Goal: Task Accomplishment & Management: Manage account settings

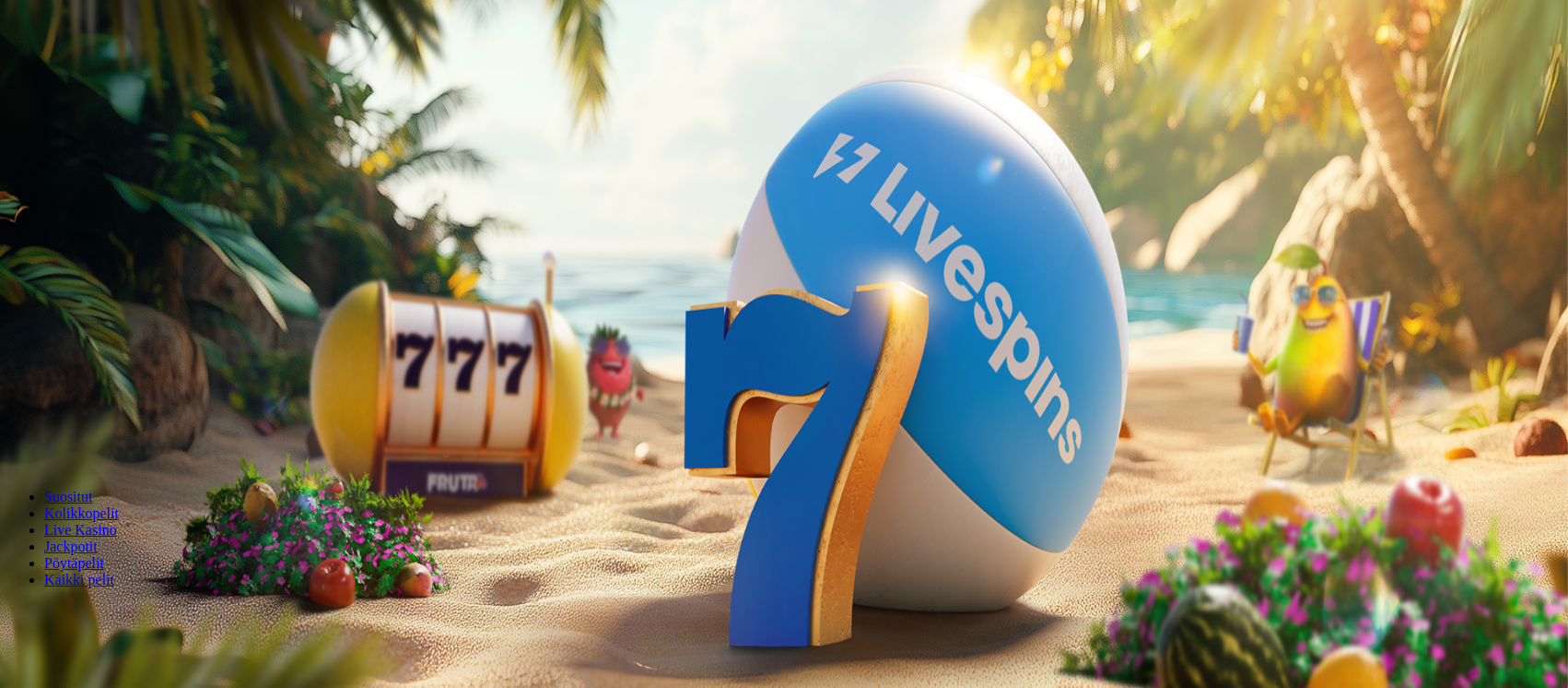
click at [15, 434] on span "minus icon" at bounding box center [15, 434] width 0 height 0
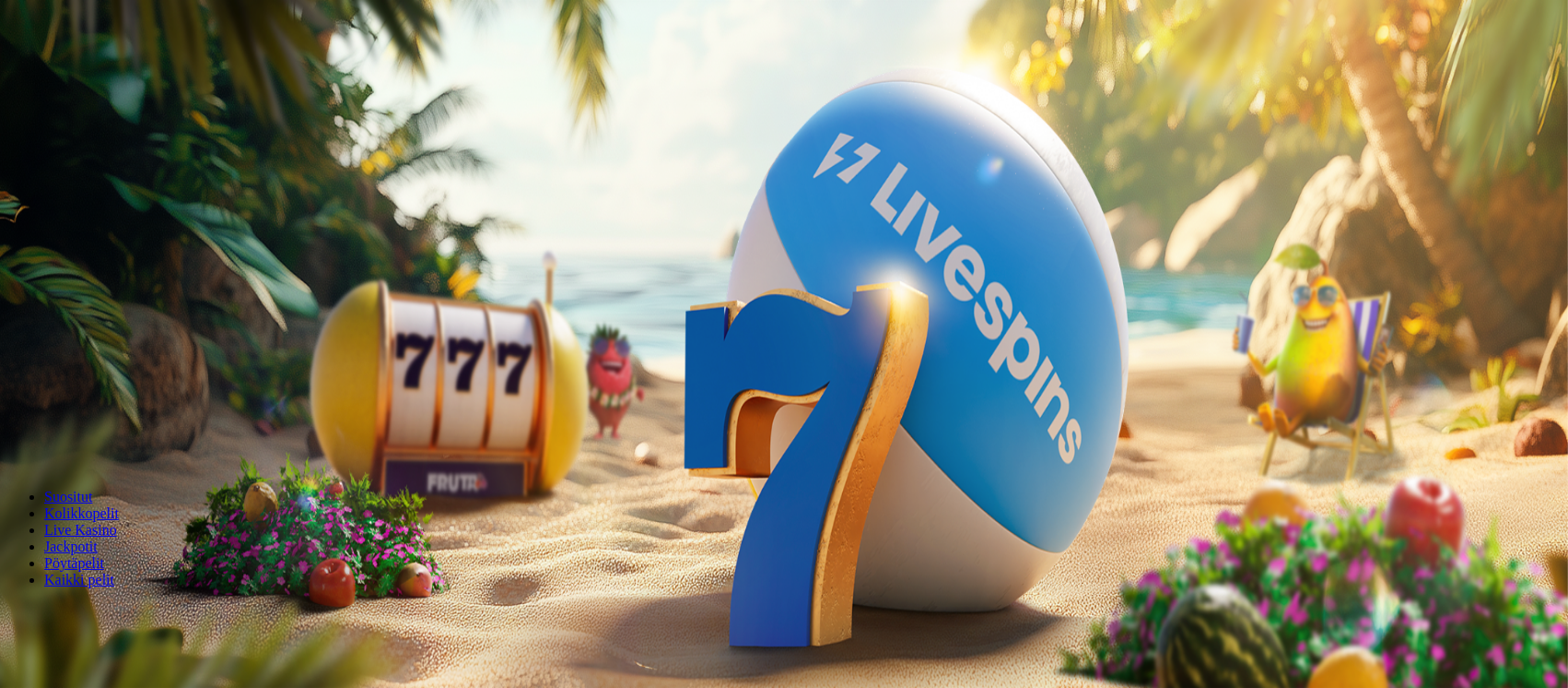
click at [15, 434] on span "minus icon" at bounding box center [15, 434] width 0 height 0
click at [37, 434] on span "plus icon" at bounding box center [37, 434] width 0 height 0
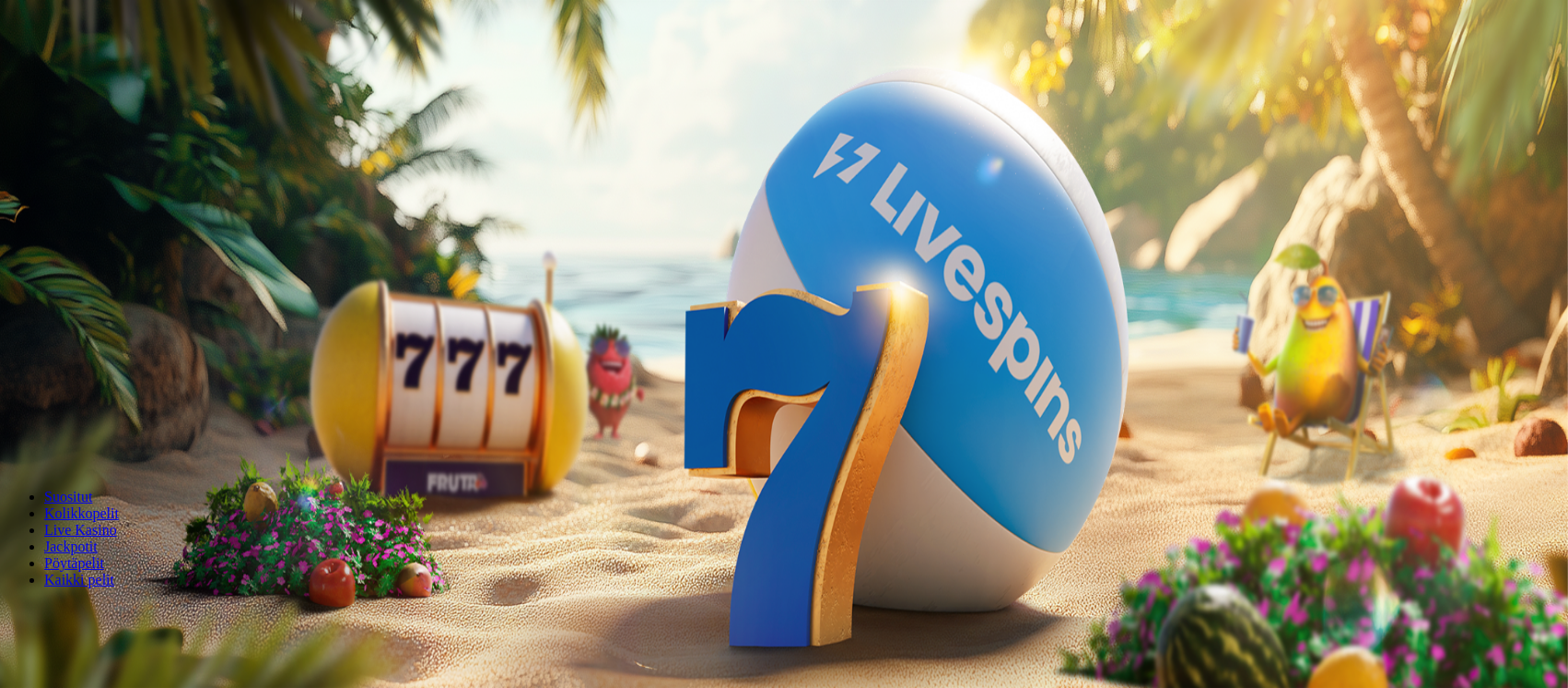
click at [37, 434] on span "plus icon" at bounding box center [37, 434] width 0 height 0
click at [15, 434] on span "minus icon" at bounding box center [15, 434] width 0 height 0
type input "**"
click at [97, 441] on span "Talleta ja pelaa" at bounding box center [55, 447] width 82 height 14
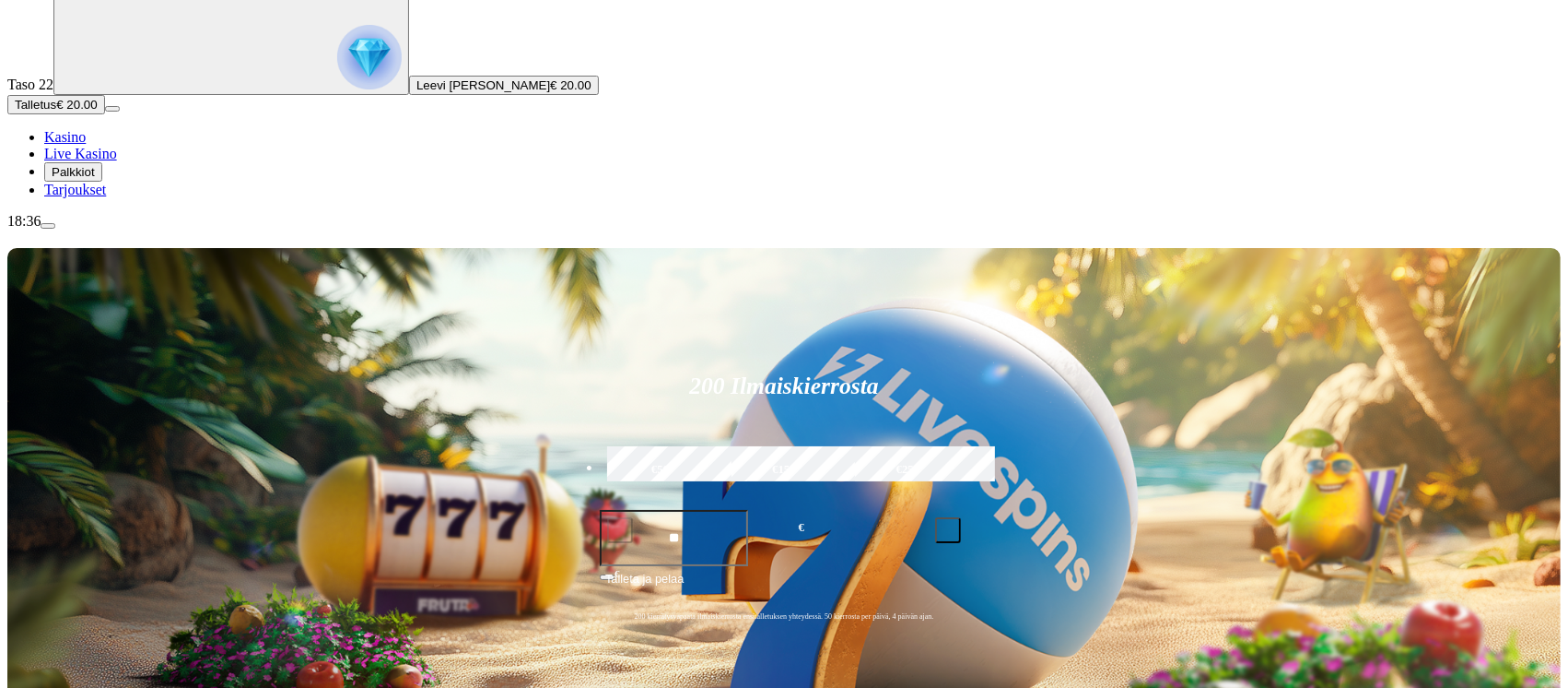
scroll to position [245, 0]
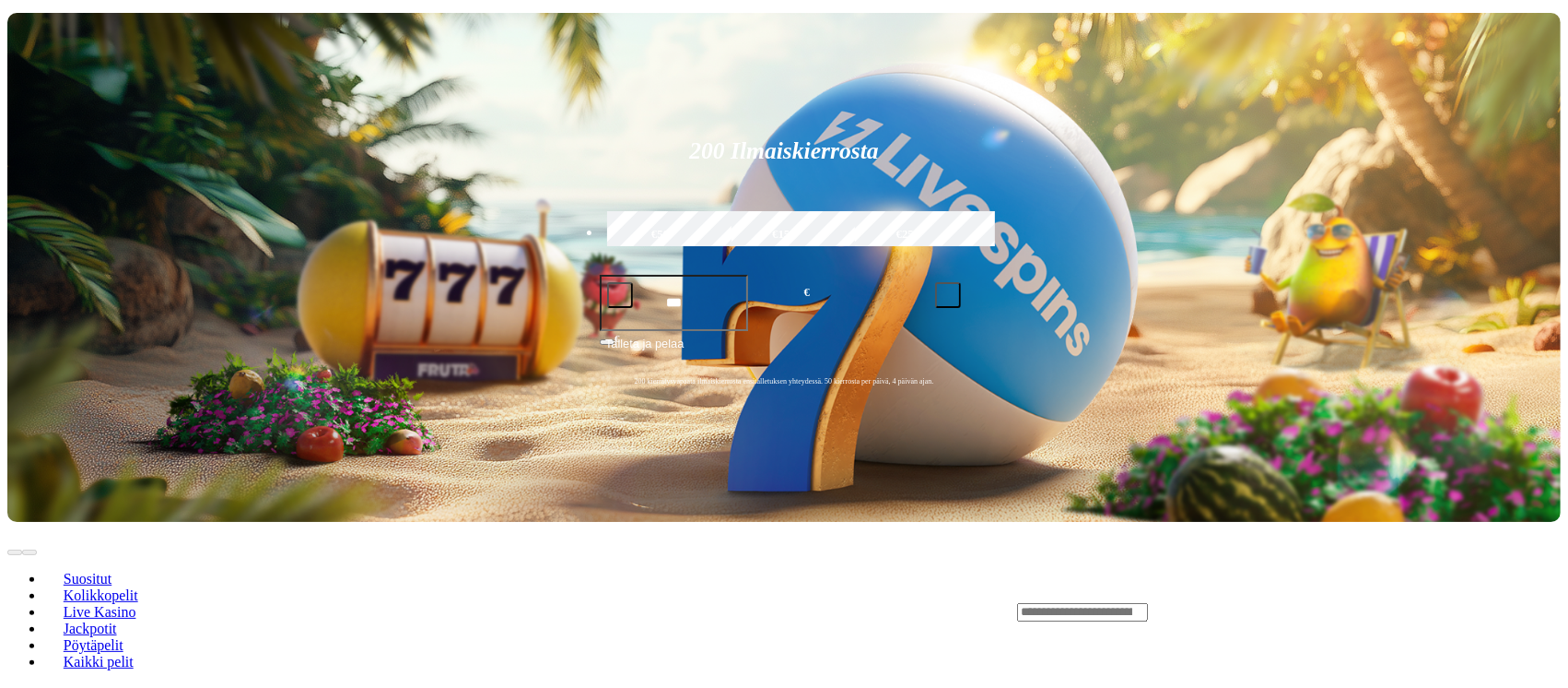
scroll to position [368, 0]
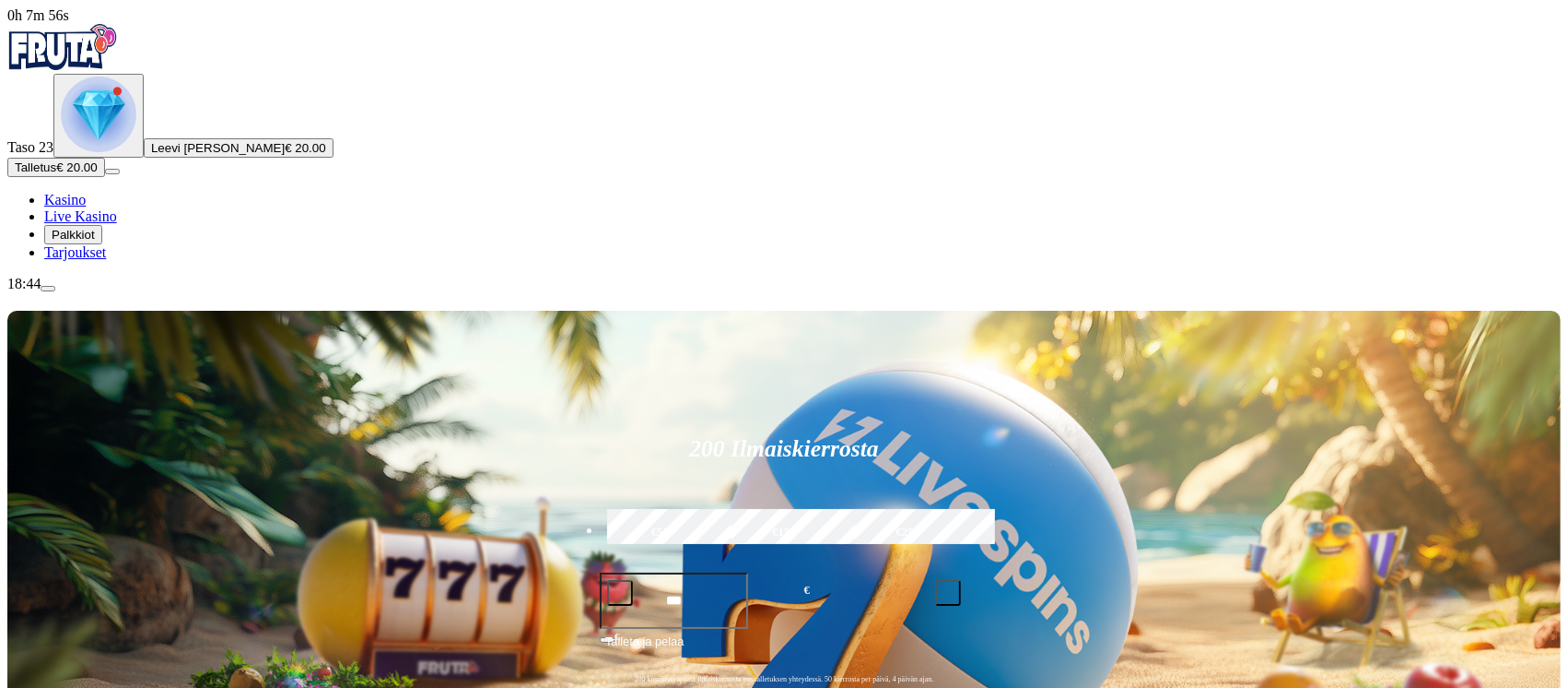
click at [620, 593] on span "minus icon" at bounding box center [620, 593] width 0 height 0
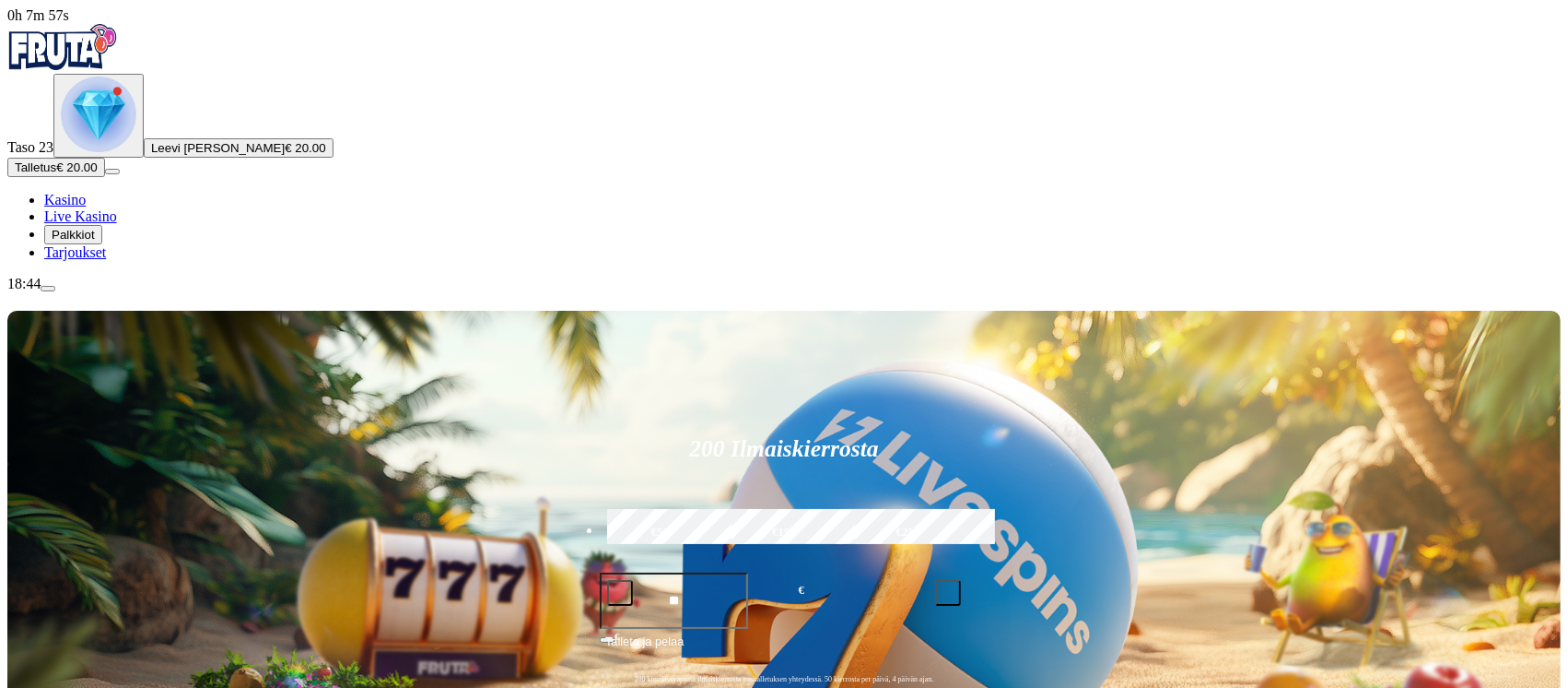
click at [620, 593] on span "minus icon" at bounding box center [620, 593] width 0 height 0
click at [948, 593] on span "plus icon" at bounding box center [948, 593] width 0 height 0
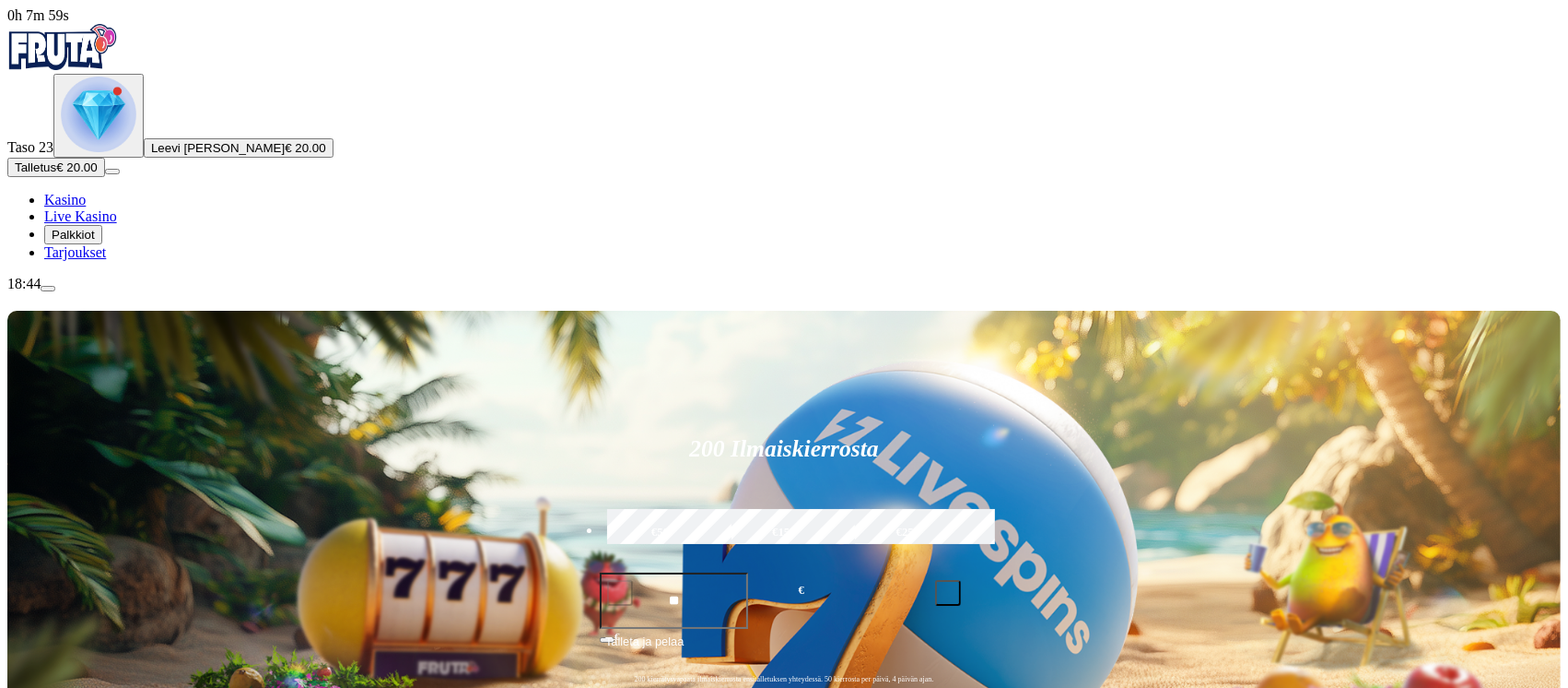
type input "**"
click at [684, 633] on span "Talleta ja pelaa" at bounding box center [644, 649] width 78 height 33
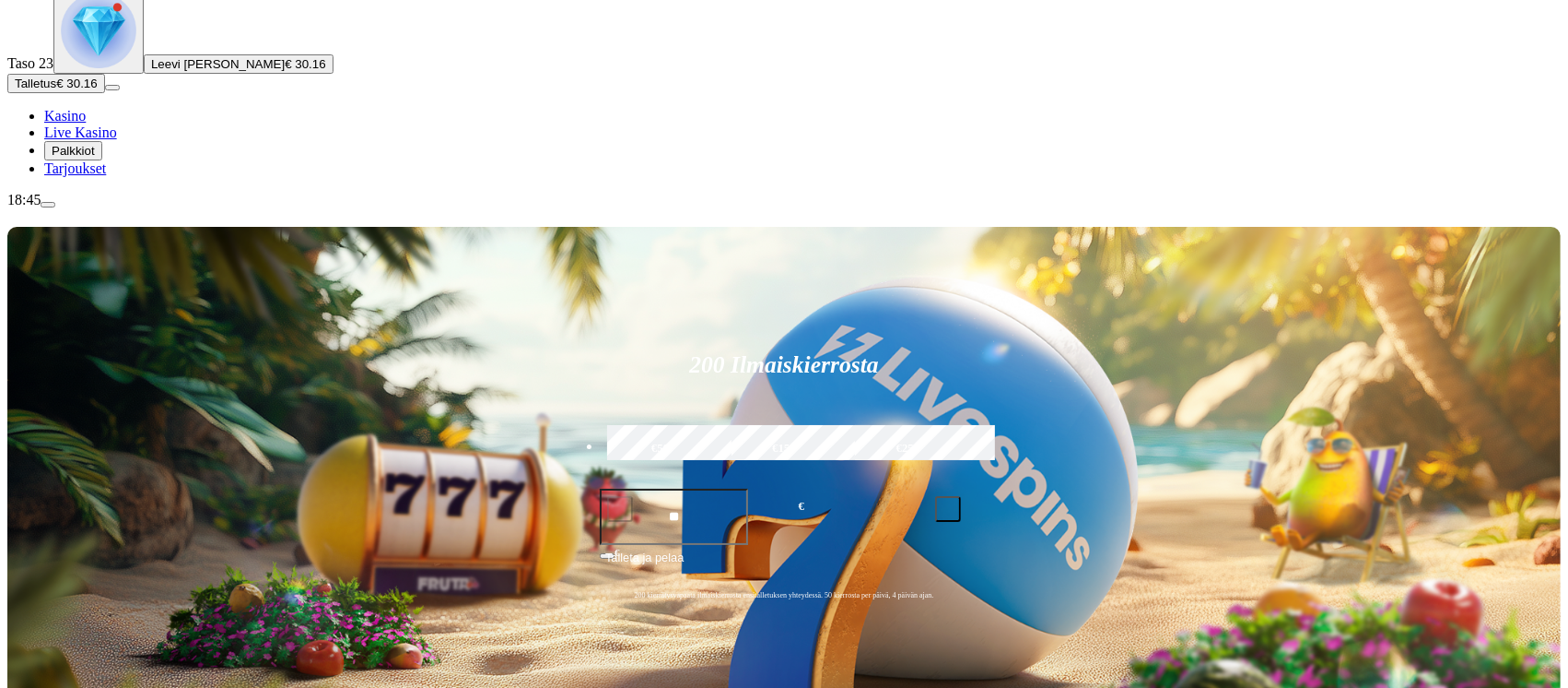
scroll to position [122, 0]
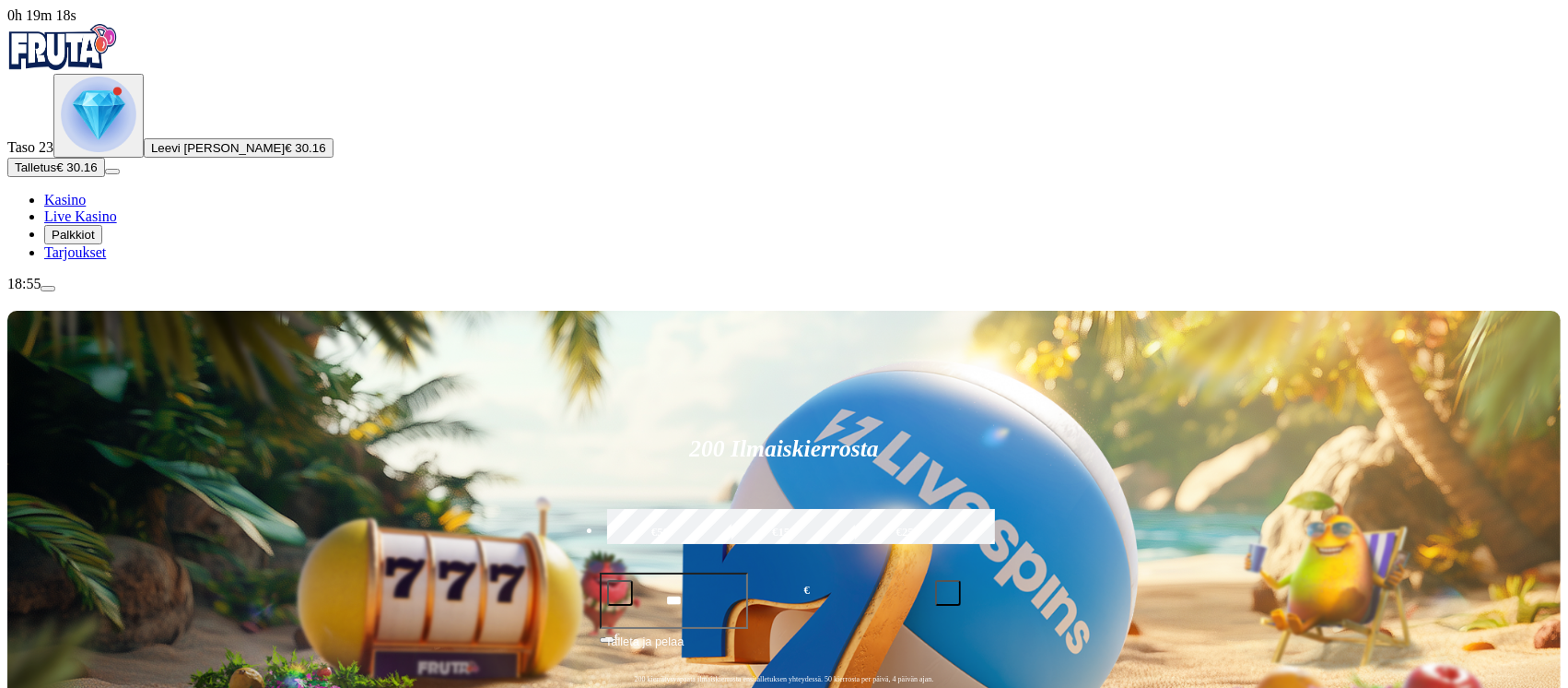
click at [620, 593] on span "minus icon" at bounding box center [620, 593] width 0 height 0
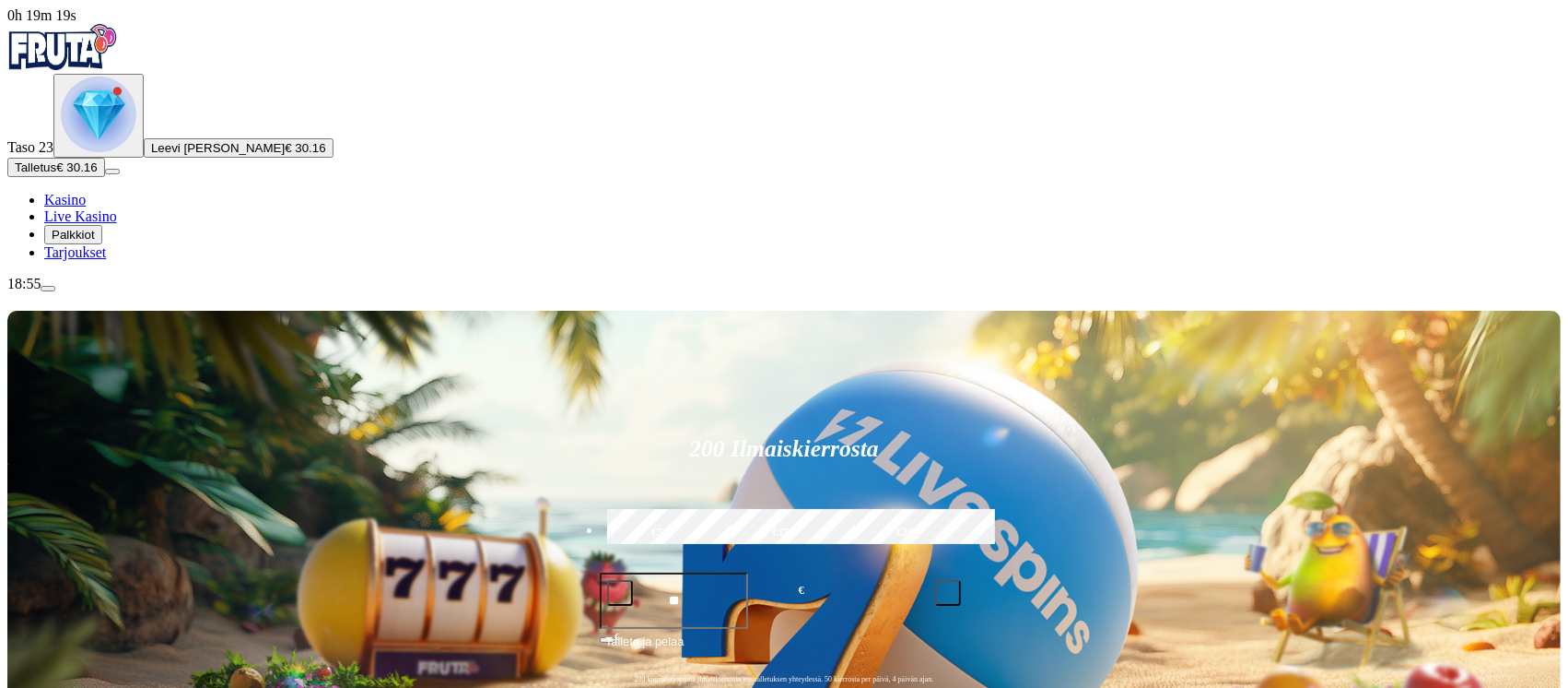
click at [620, 593] on span "minus icon" at bounding box center [620, 593] width 0 height 0
click at [684, 633] on span "Talleta ja pelaa" at bounding box center [644, 649] width 78 height 33
click at [718, 506] on label "€50" at bounding box center [660, 532] width 116 height 54
click at [620, 593] on span "minus icon" at bounding box center [620, 593] width 0 height 0
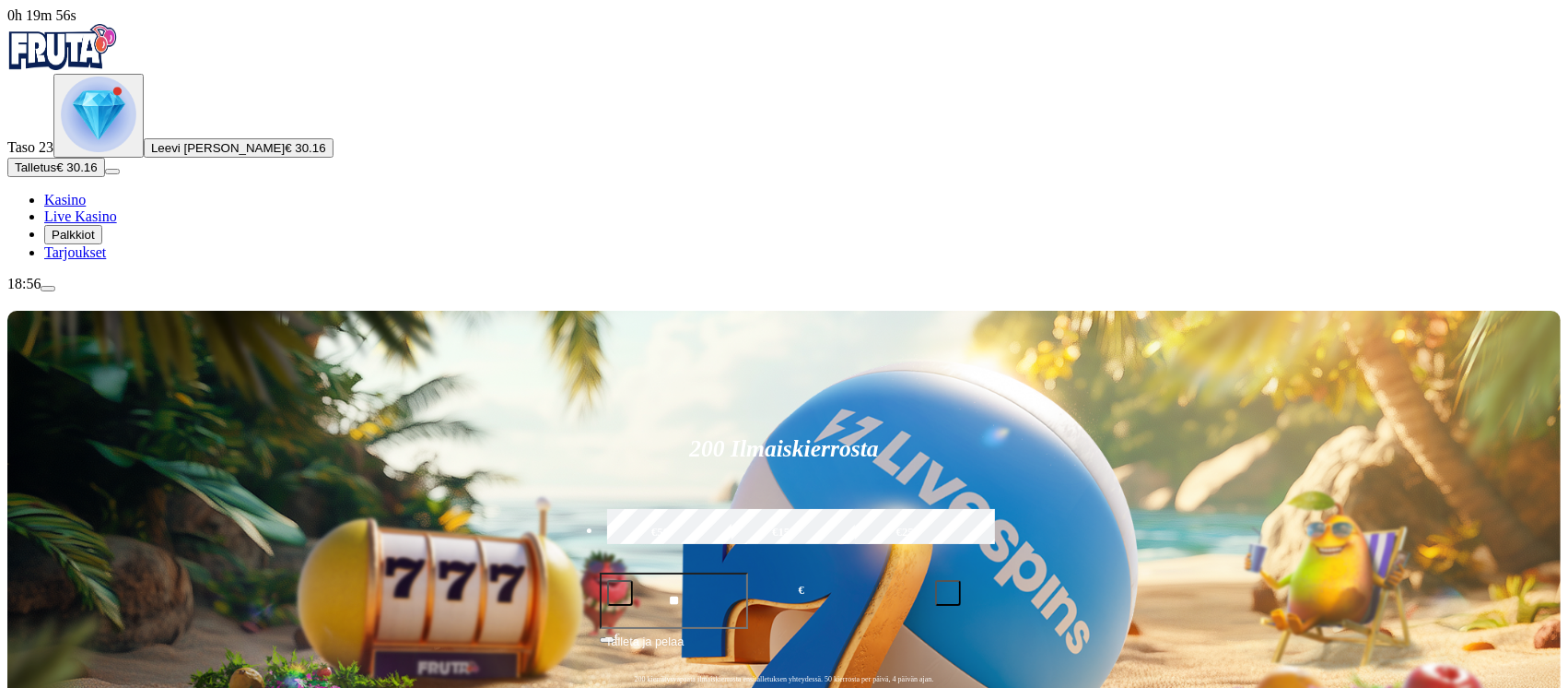
click at [620, 593] on span "minus icon" at bounding box center [620, 593] width 0 height 0
type input "**"
click at [684, 633] on span "Talleta ja pelaa" at bounding box center [644, 649] width 78 height 33
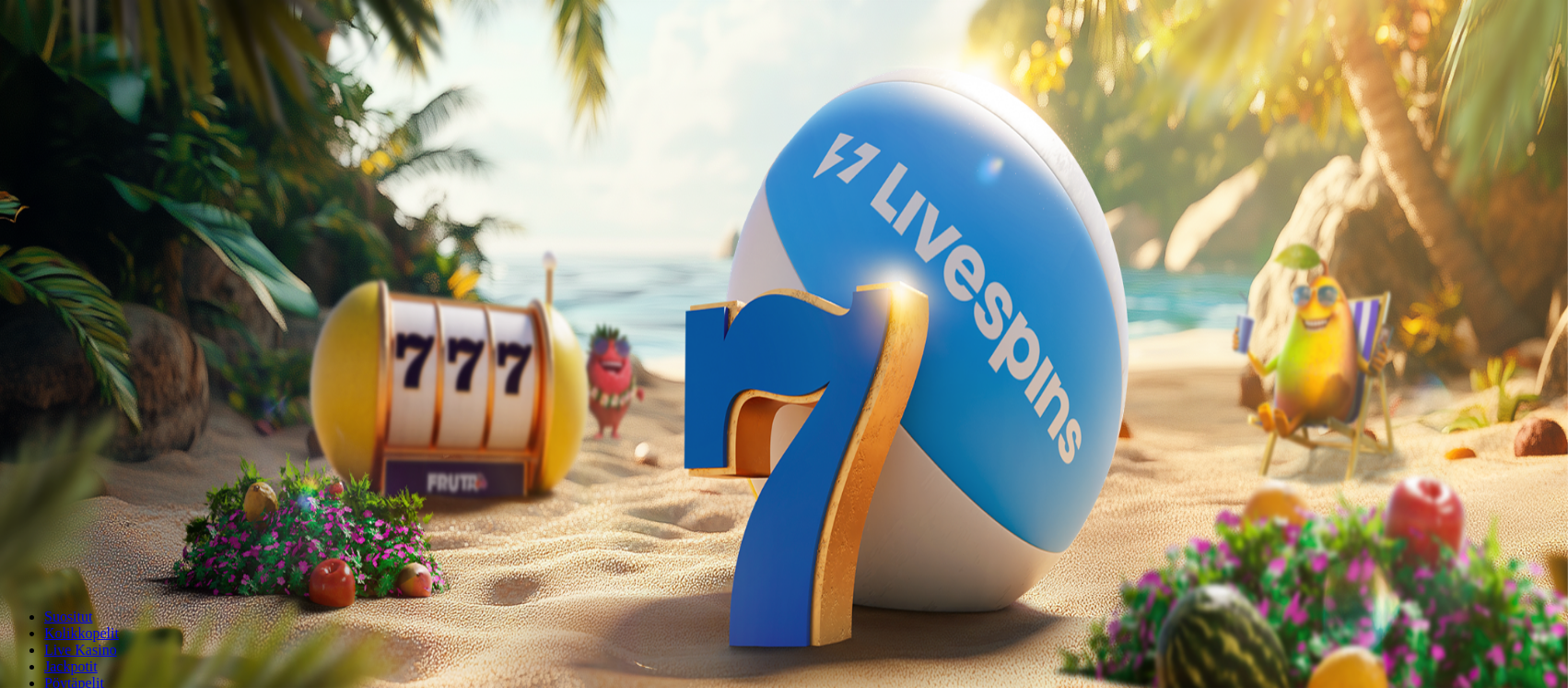
click at [85, 260] on span "Tarjoukset" at bounding box center [75, 252] width 62 height 16
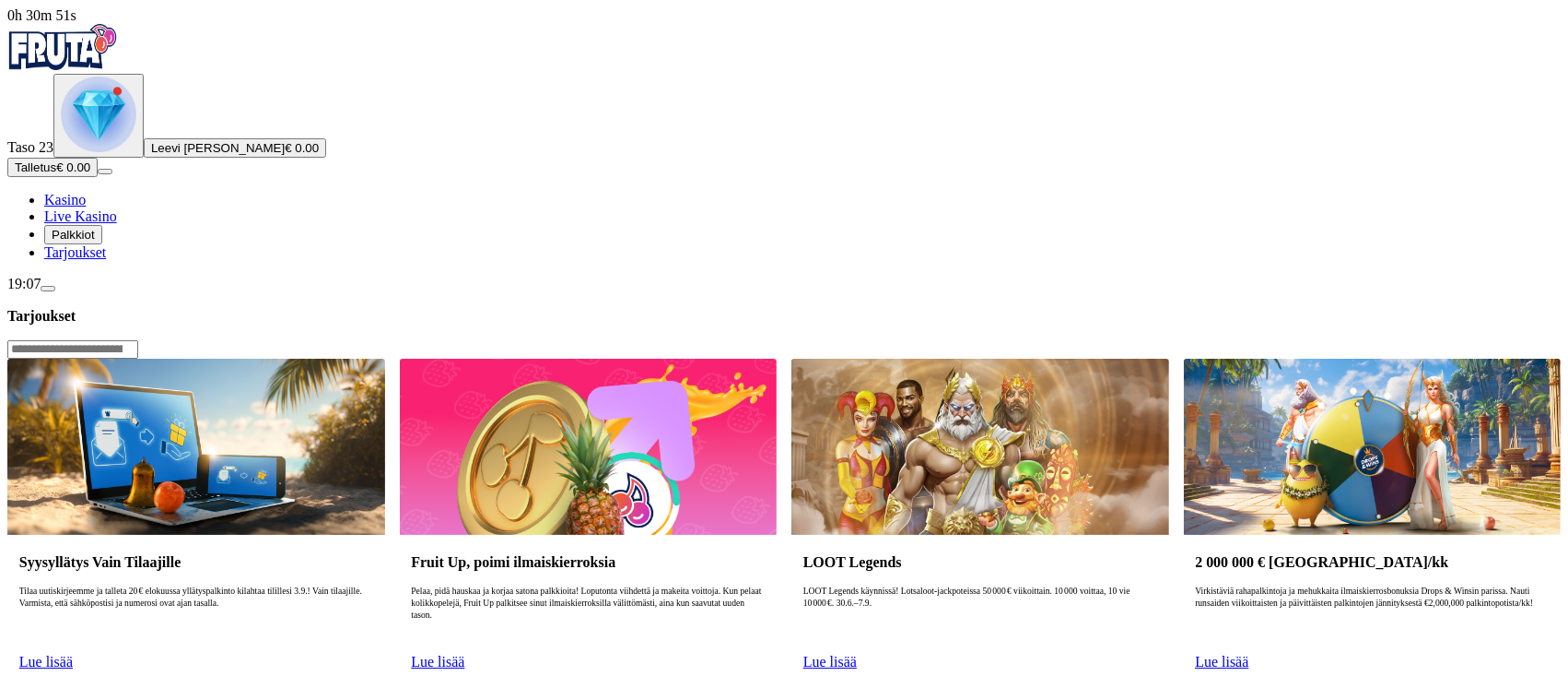
click at [95, 242] on span "Palkkiot" at bounding box center [73, 234] width 43 height 14
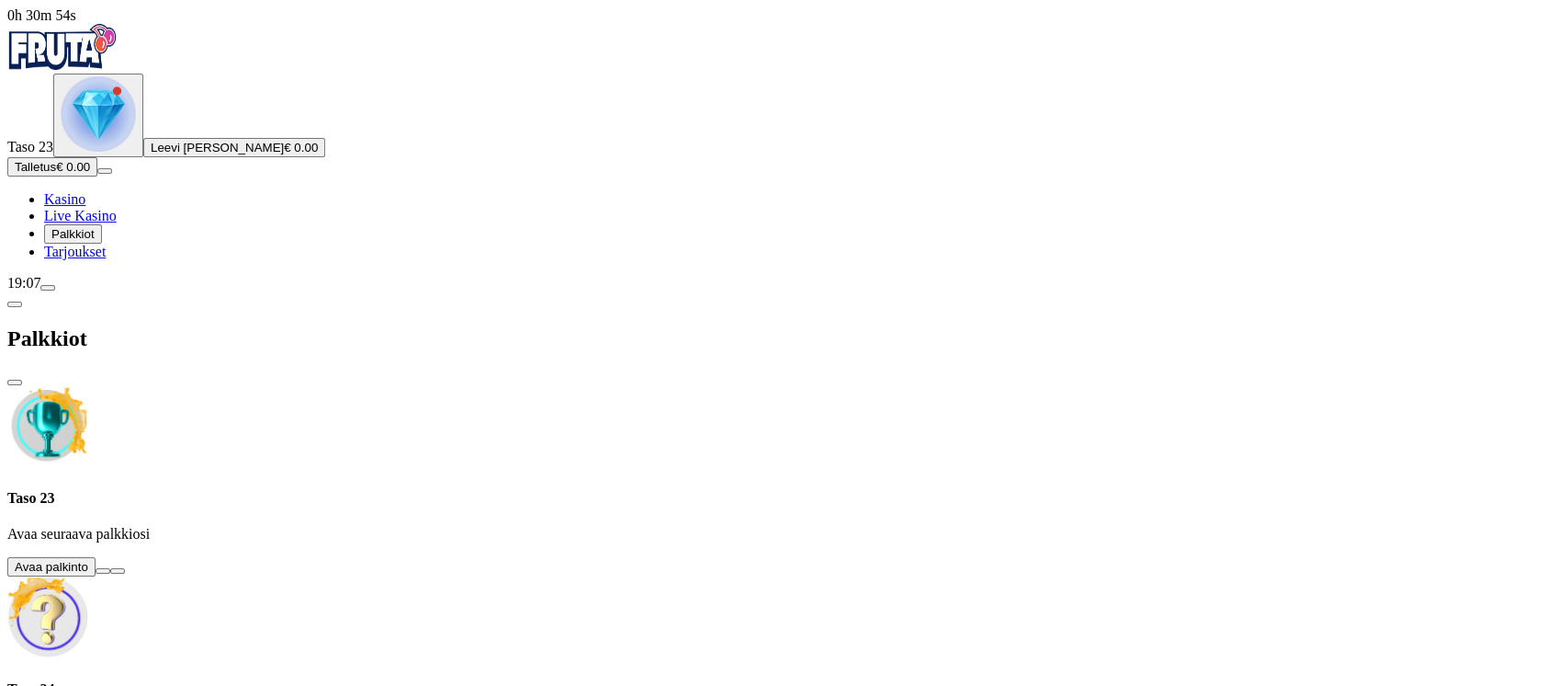
click at [111, 568] on button at bounding box center [103, 571] width 15 height 6
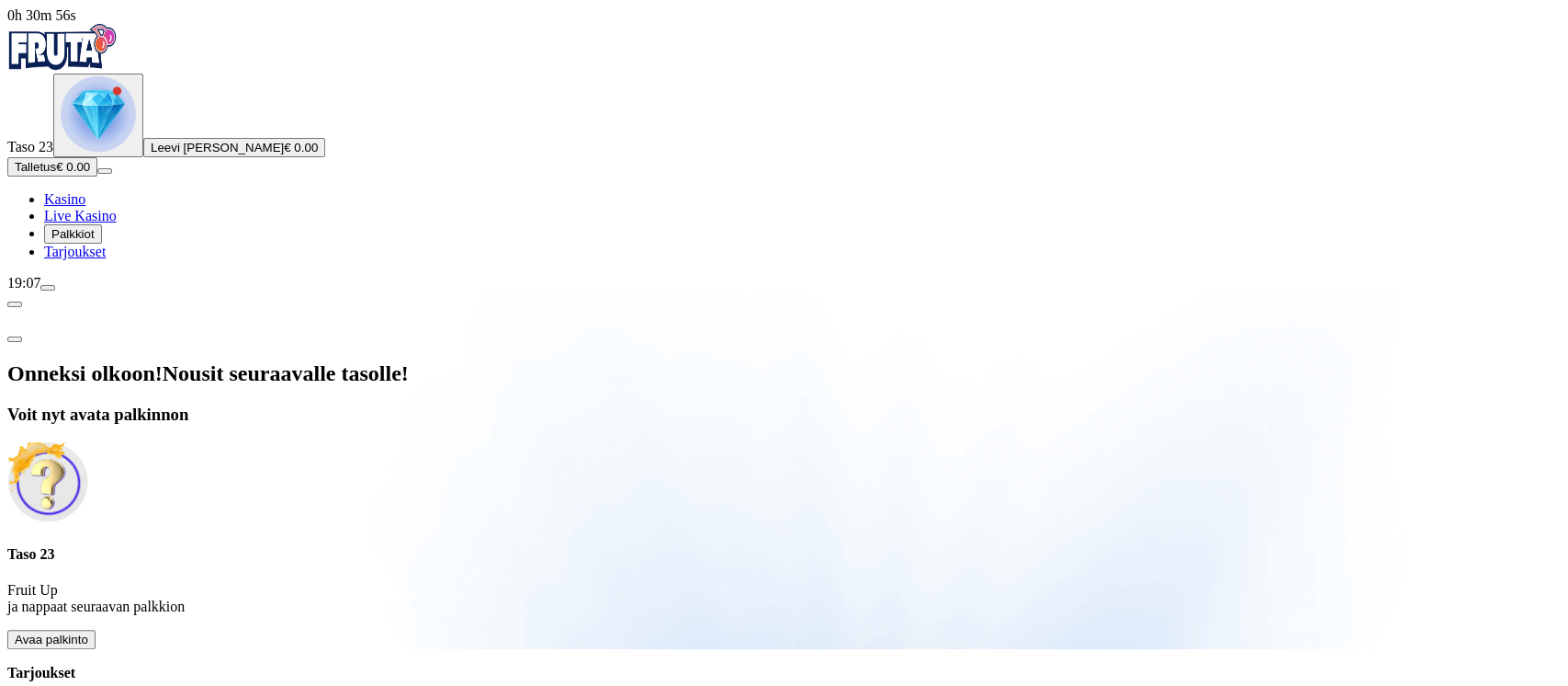
click at [88, 633] on span "Avaa palkinto" at bounding box center [52, 639] width 73 height 14
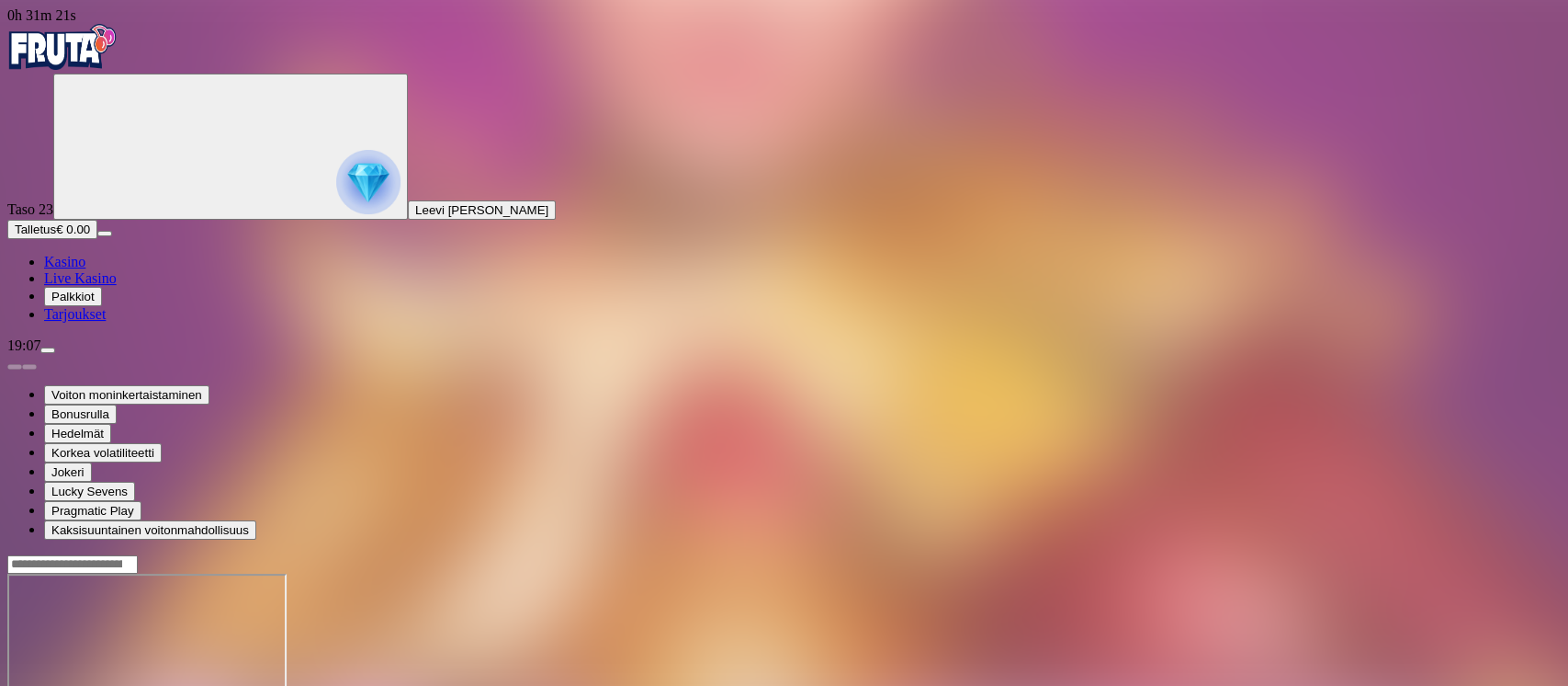
click at [48, 350] on span "menu icon" at bounding box center [48, 350] width 0 height 0
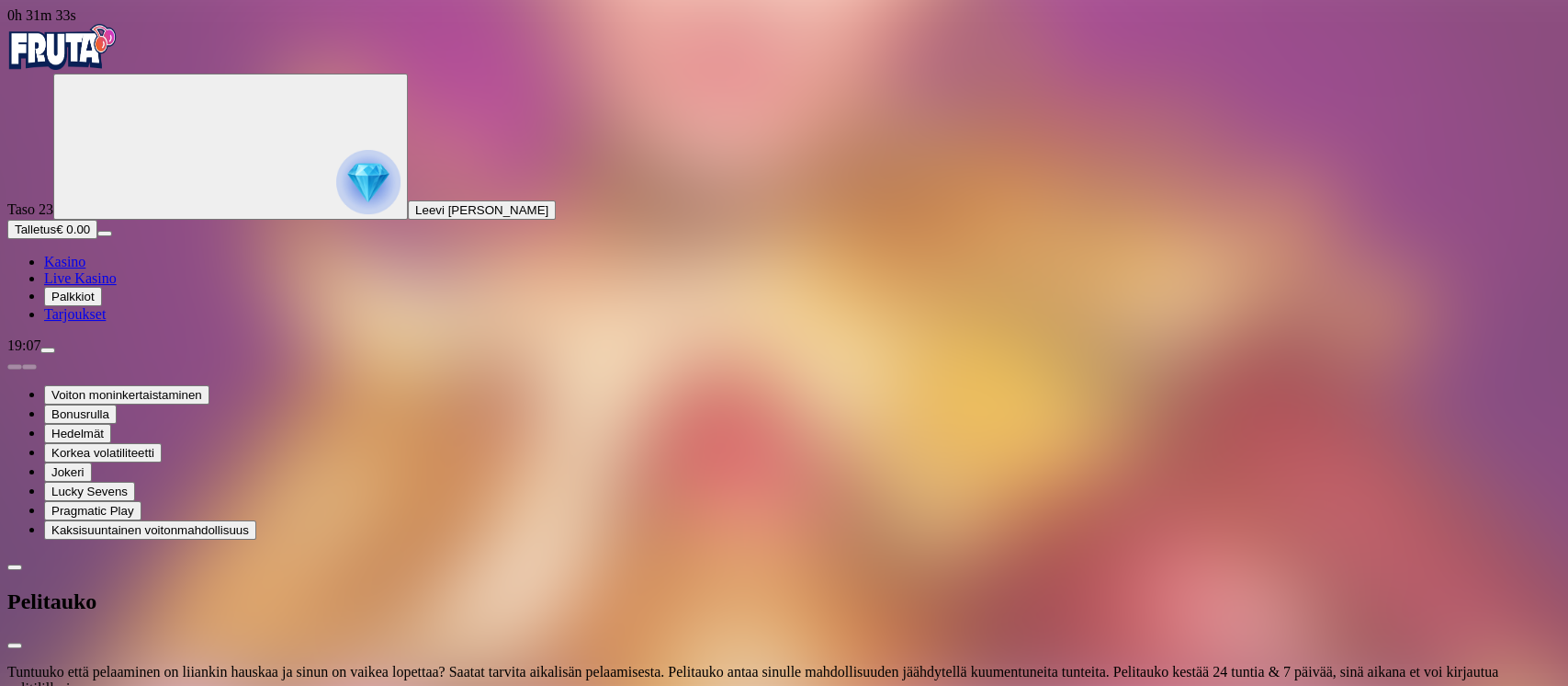
click at [15, 645] on span "close icon" at bounding box center [15, 645] width 0 height 0
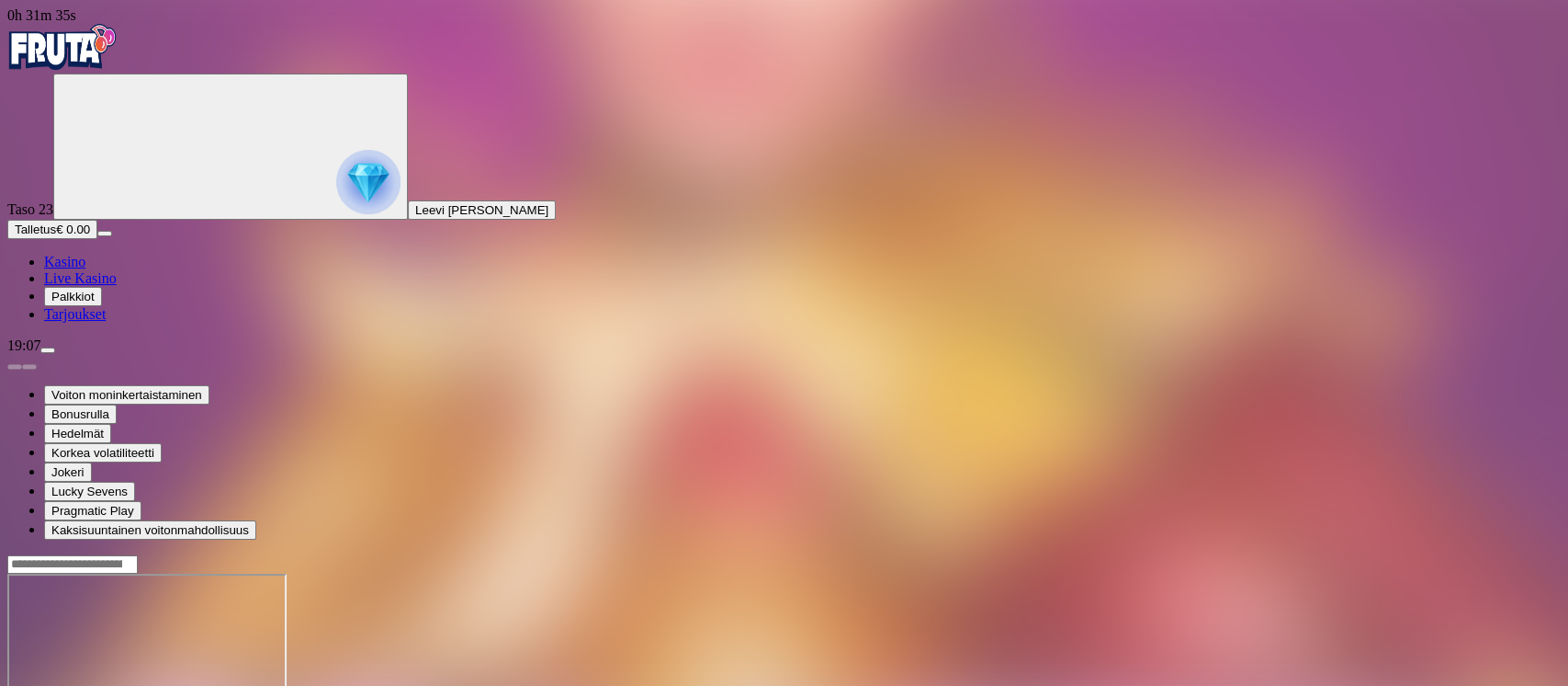
click at [55, 353] on button "menu" at bounding box center [48, 350] width 15 height 6
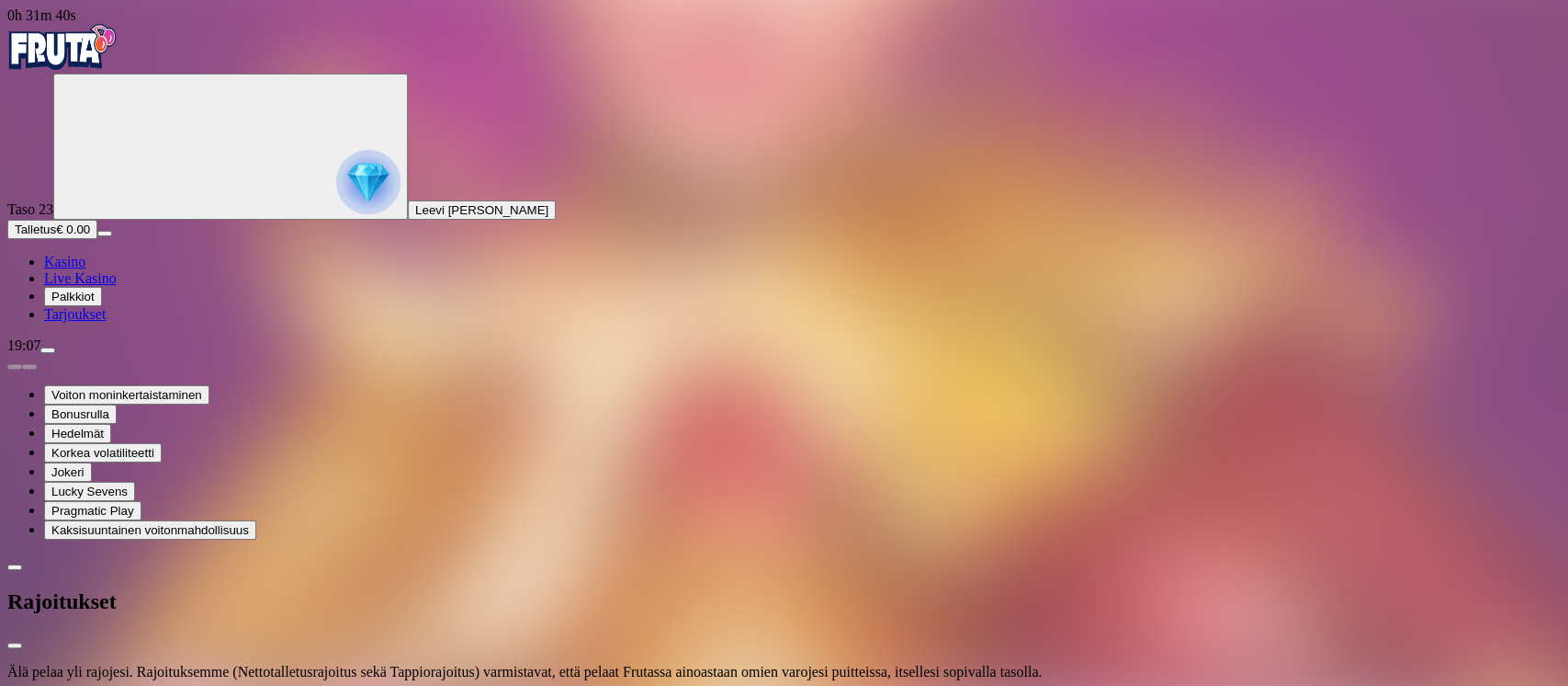
click at [15, 645] on span "close icon" at bounding box center [15, 645] width 0 height 0
